Goal: Task Accomplishment & Management: Manage account settings

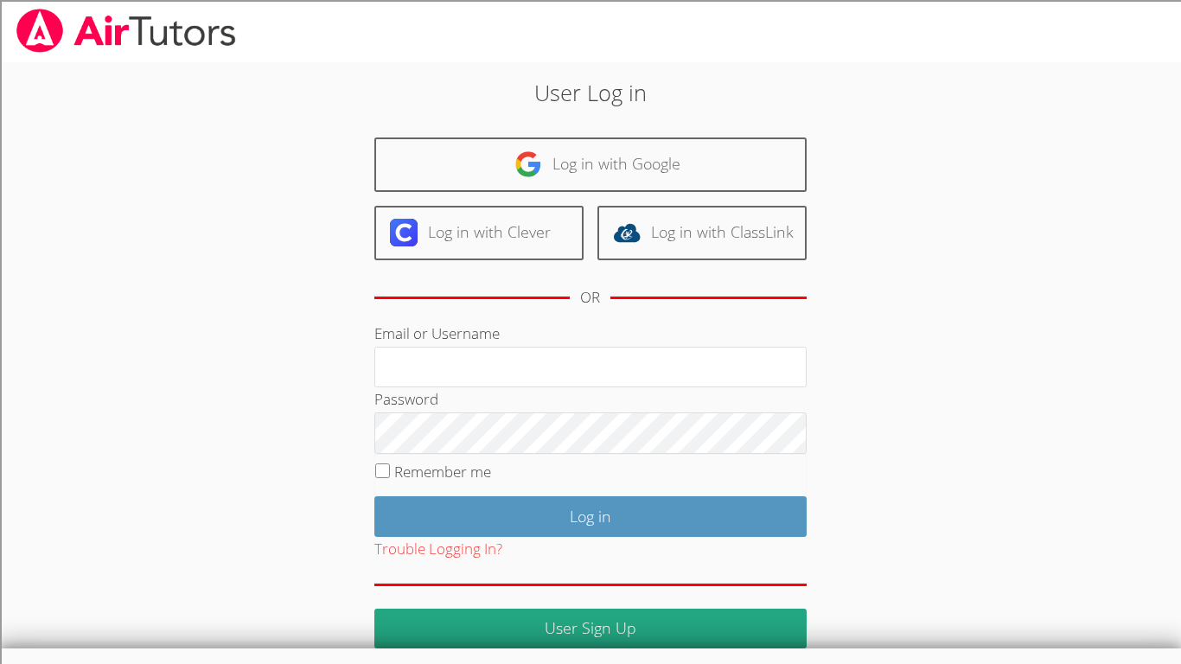
click at [314, 145] on div "User Log in Log in with Google Log in with Clever Log in with ClassLink OR Emai…" at bounding box center [590, 362] width 638 height 572
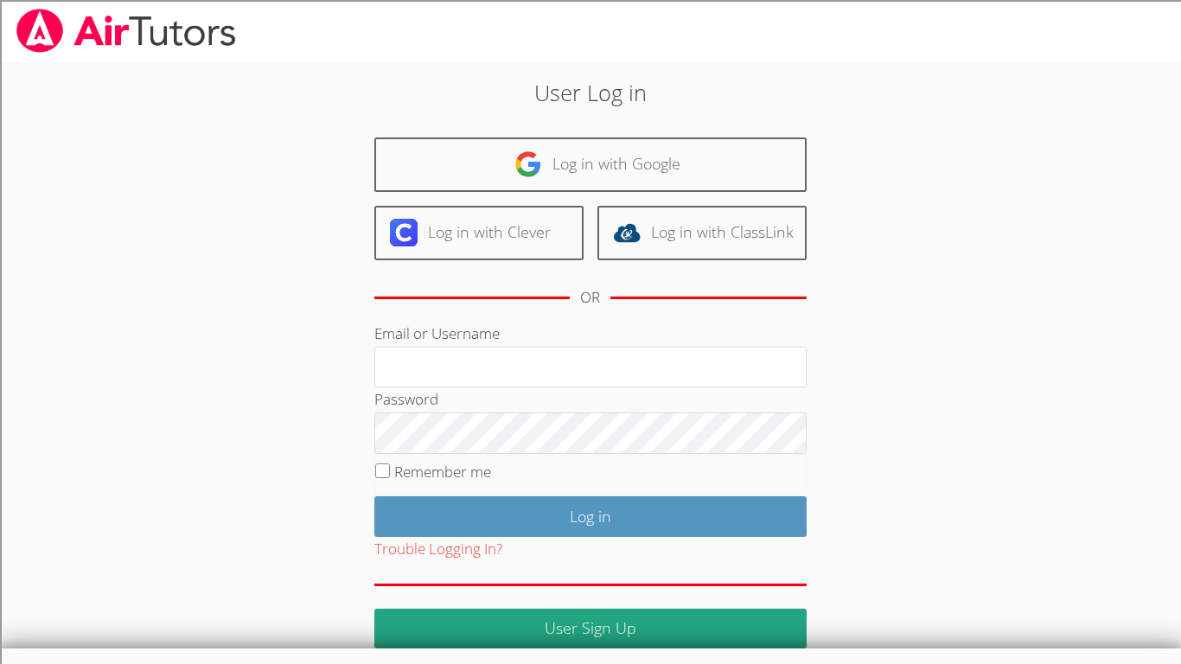
scroll to position [2, 0]
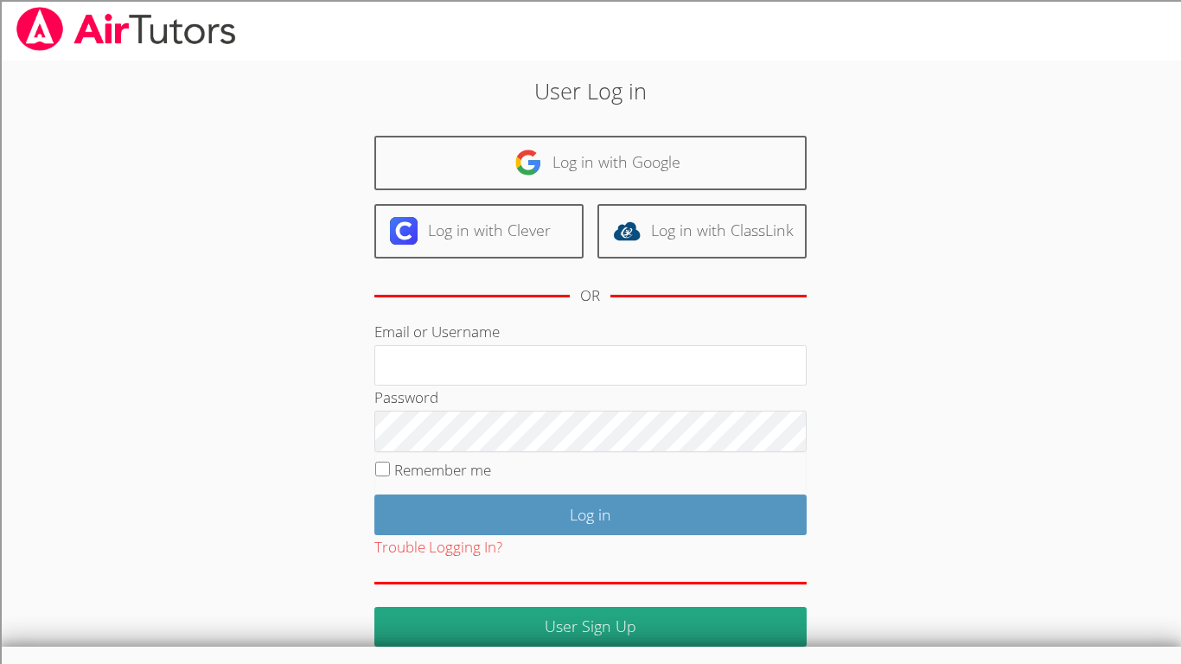
click at [314, 131] on div "User Log in Log in with Google Log in with Clever Log in with ClassLink OR Emai…" at bounding box center [590, 360] width 638 height 572
click at [308, 137] on div "User Log in Log in with Google Log in with Clever Log in with ClassLink OR Emai…" at bounding box center [590, 360] width 638 height 572
click at [315, 140] on div "User Log in Log in with Google Log in with Clever Log in with ClassLink OR Emai…" at bounding box center [590, 360] width 638 height 572
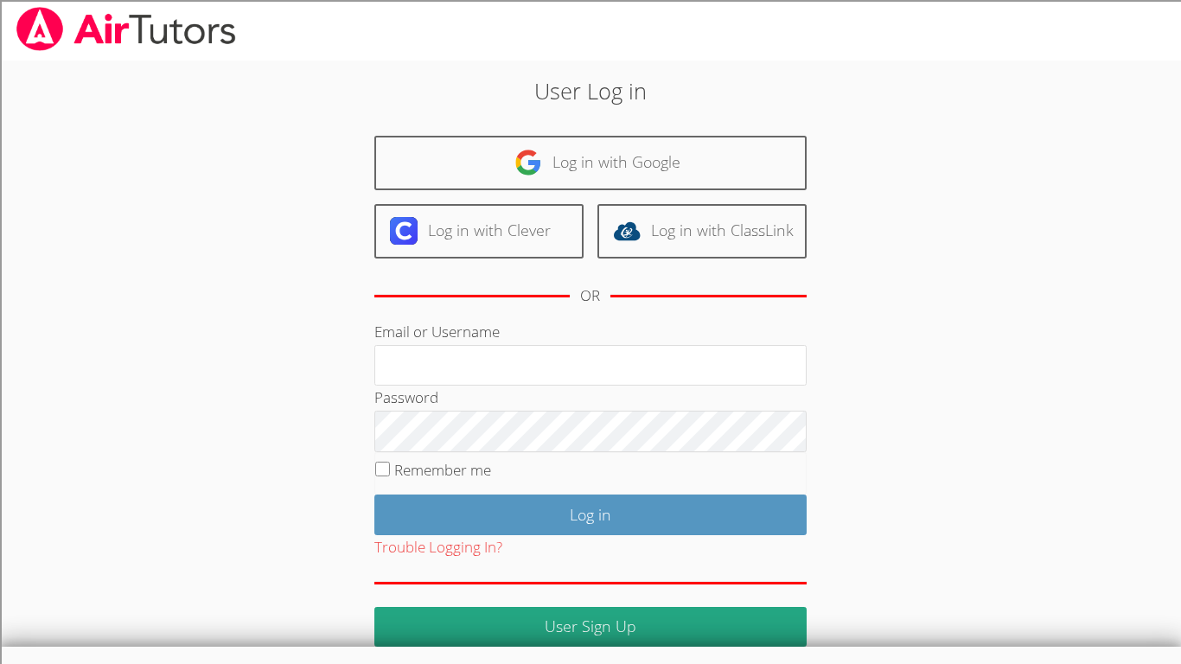
click at [315, 140] on div "User Log in Log in with Google Log in with Clever Log in with ClassLink OR Emai…" at bounding box center [590, 360] width 638 height 572
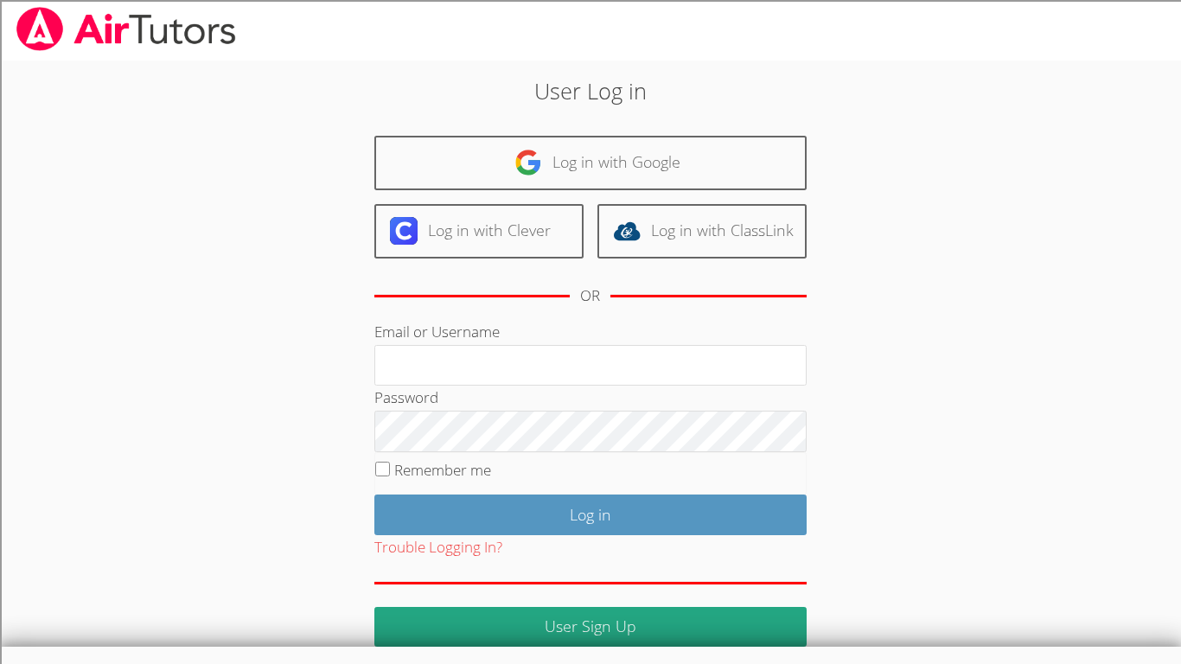
click at [313, 140] on div "User Log in Log in with Google Log in with Clever Log in with ClassLink OR Emai…" at bounding box center [590, 360] width 638 height 572
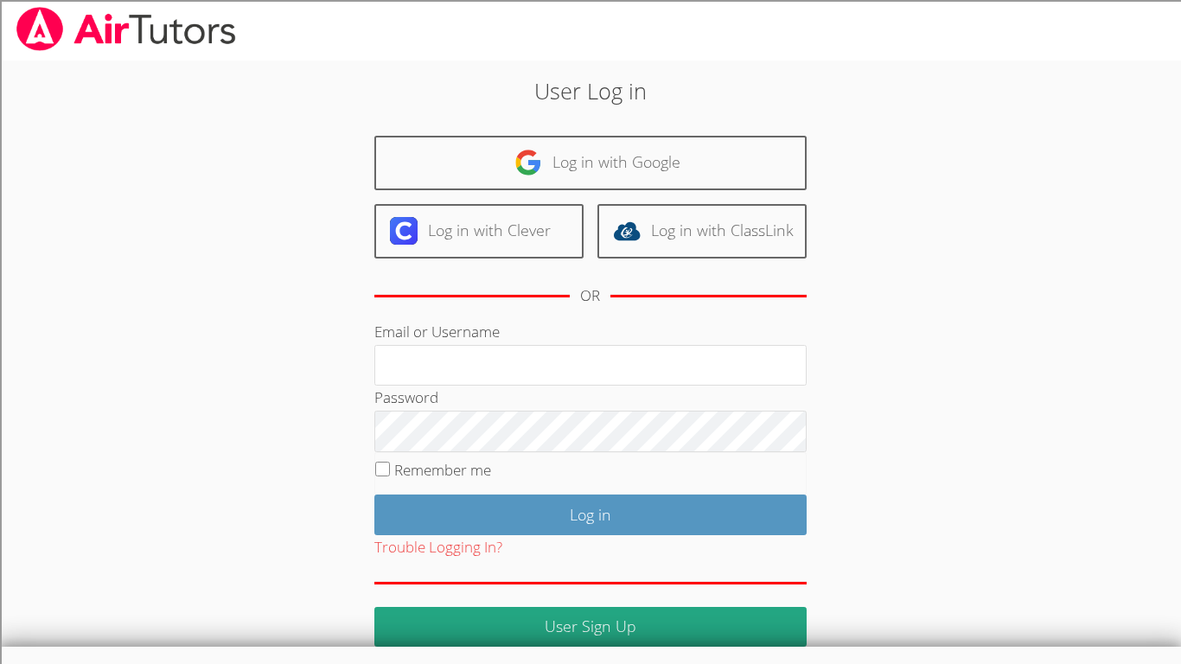
click at [313, 140] on div "User Log in Log in with Google Log in with Clever Log in with ClassLink OR Emai…" at bounding box center [590, 360] width 638 height 572
click at [314, 140] on div "User Log in Log in with Google Log in with Clever Log in with ClassLink OR Emai…" at bounding box center [590, 360] width 638 height 572
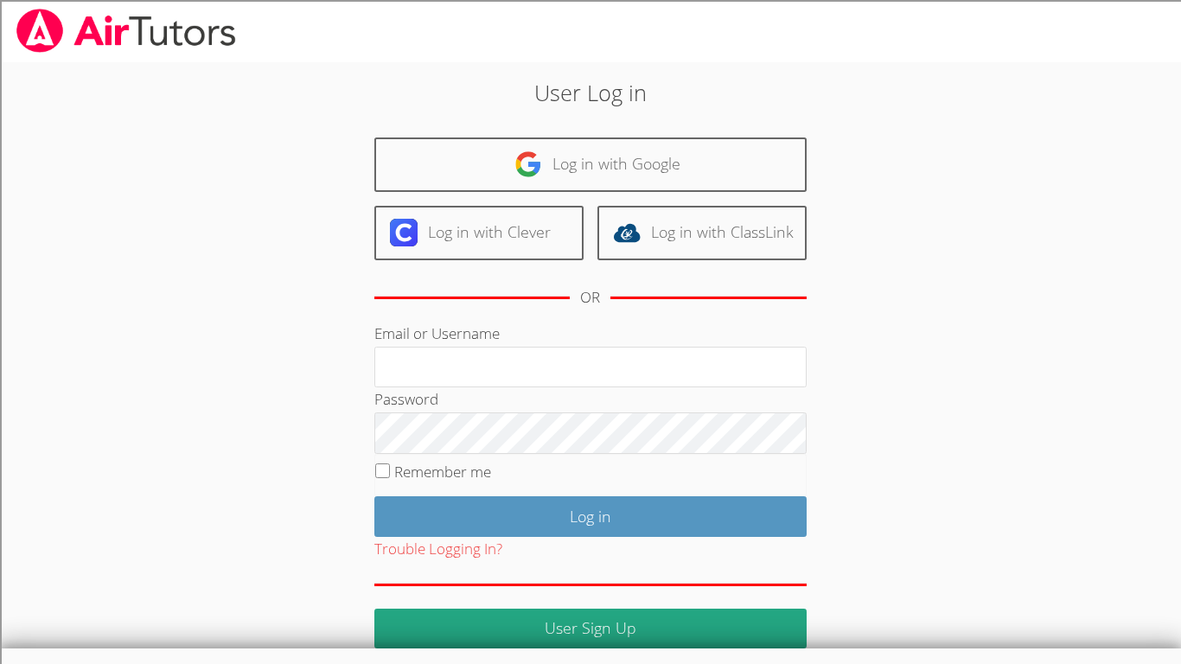
scroll to position [1, 0]
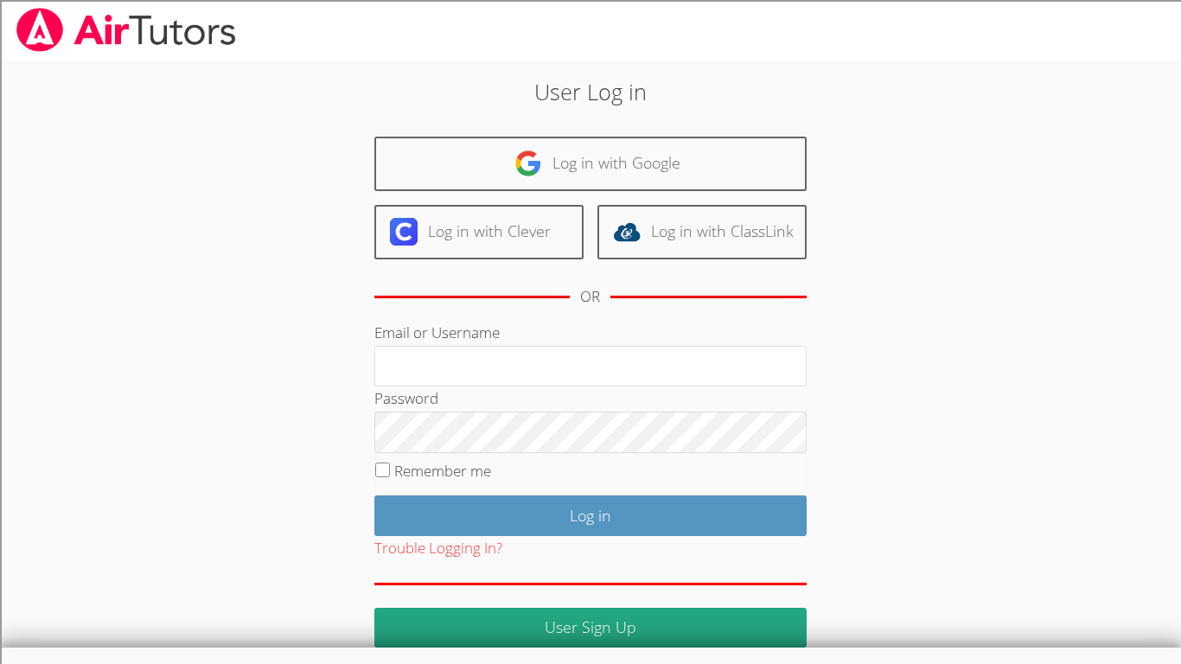
click at [238, 165] on div "User Log in Log in with Google Log in with Clever Log in with ClassLink OR Emai…" at bounding box center [591, 354] width 886 height 586
